Goal: Transaction & Acquisition: Subscribe to service/newsletter

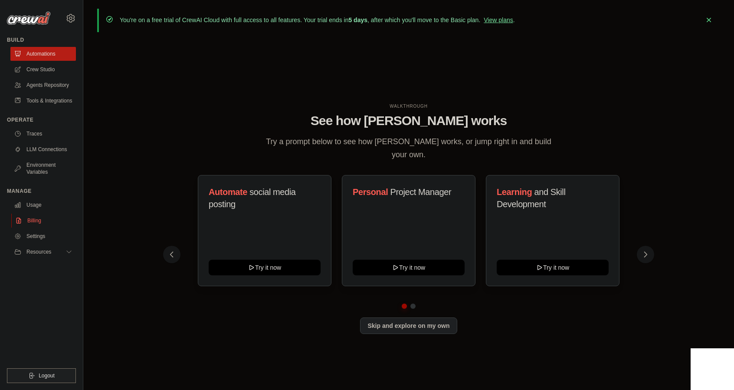
click at [43, 223] on link "Billing" at bounding box center [44, 220] width 66 height 14
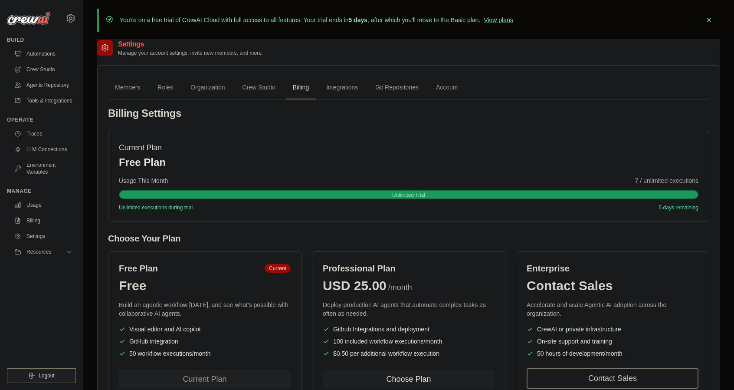
scroll to position [64, 0]
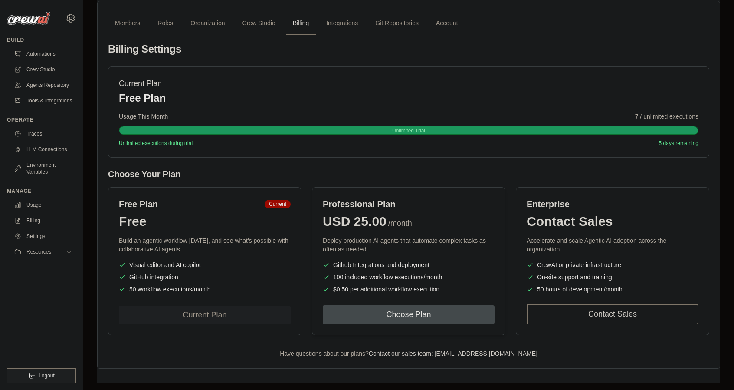
click at [397, 315] on button "Choose Plan" at bounding box center [409, 314] width 172 height 19
